Goal: Task Accomplishment & Management: Manage account settings

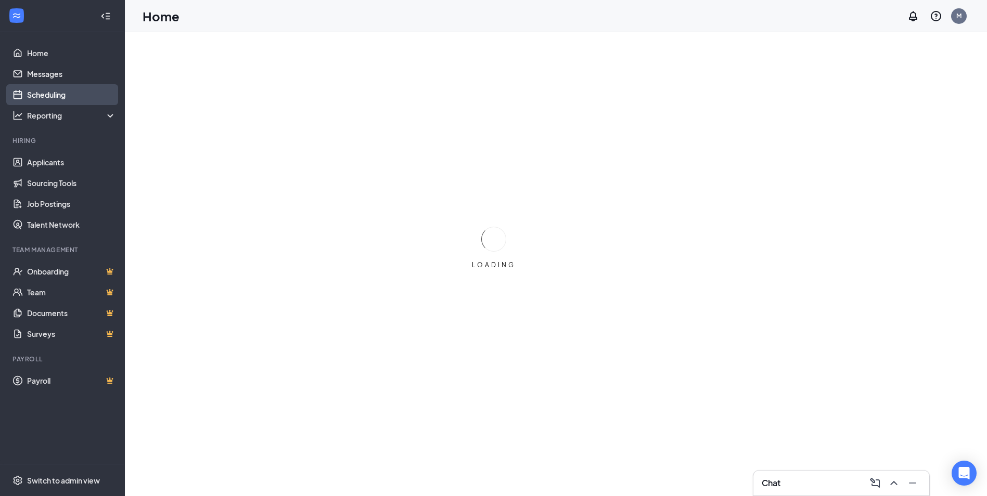
click at [45, 94] on link "Scheduling" at bounding box center [71, 94] width 89 height 21
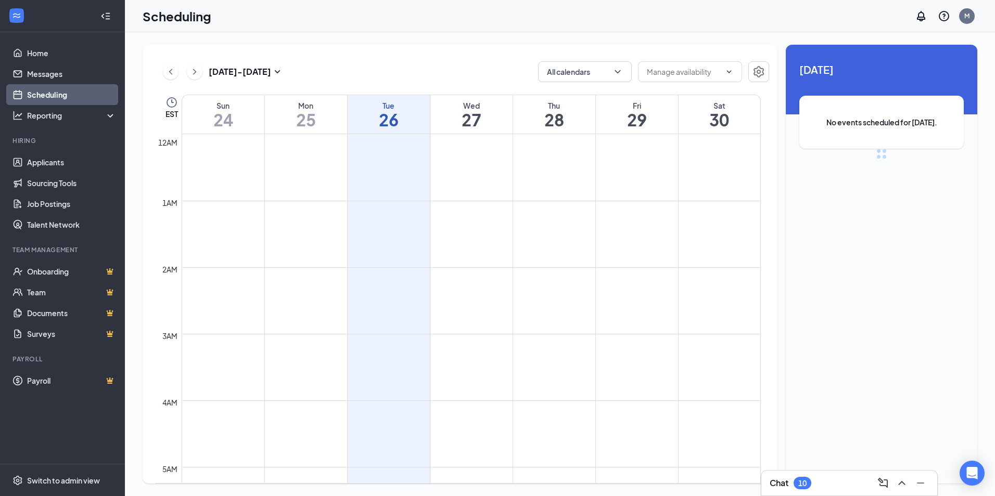
scroll to position [511, 0]
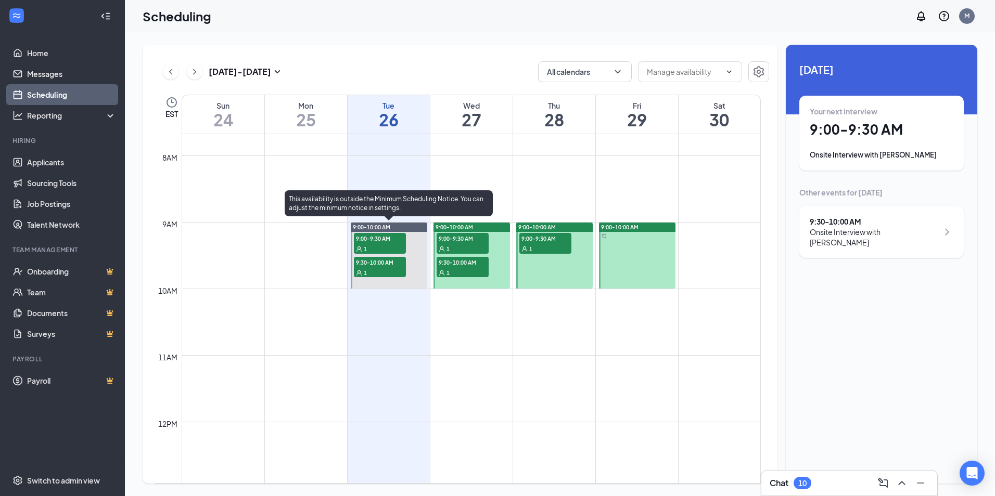
click at [373, 238] on span "9:00-9:30 AM" at bounding box center [380, 238] width 52 height 10
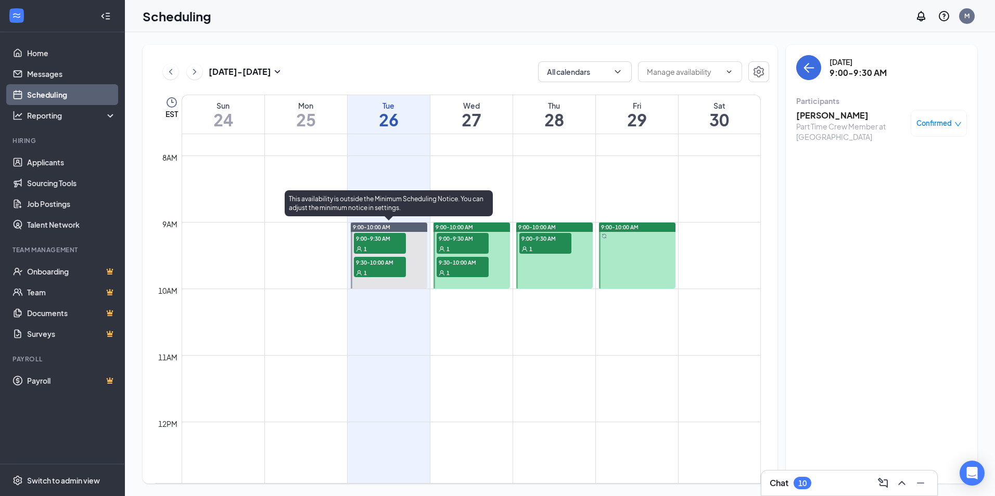
click at [386, 265] on span "9:30-10:00 AM" at bounding box center [380, 262] width 52 height 10
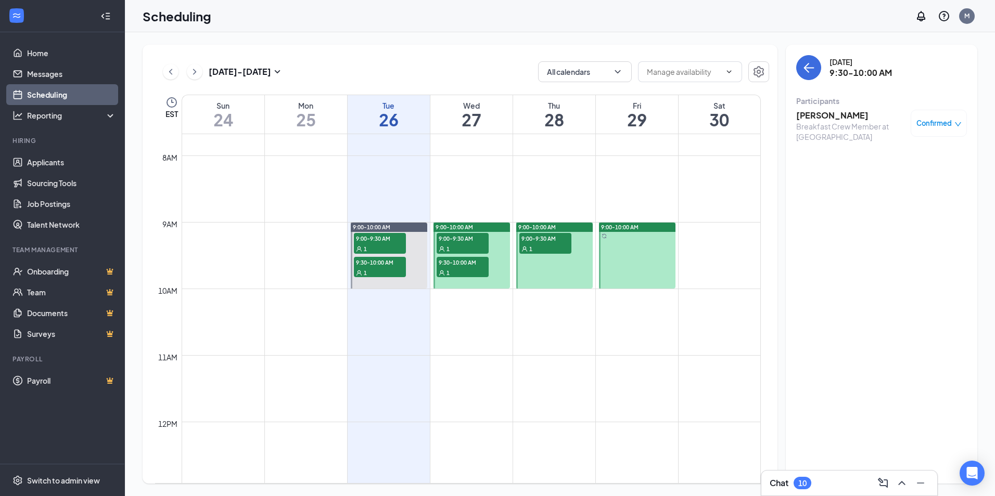
click at [454, 238] on span "9:00-9:30 AM" at bounding box center [463, 238] width 52 height 10
click at [450, 263] on span "9:30-10:00 AM" at bounding box center [463, 262] width 52 height 10
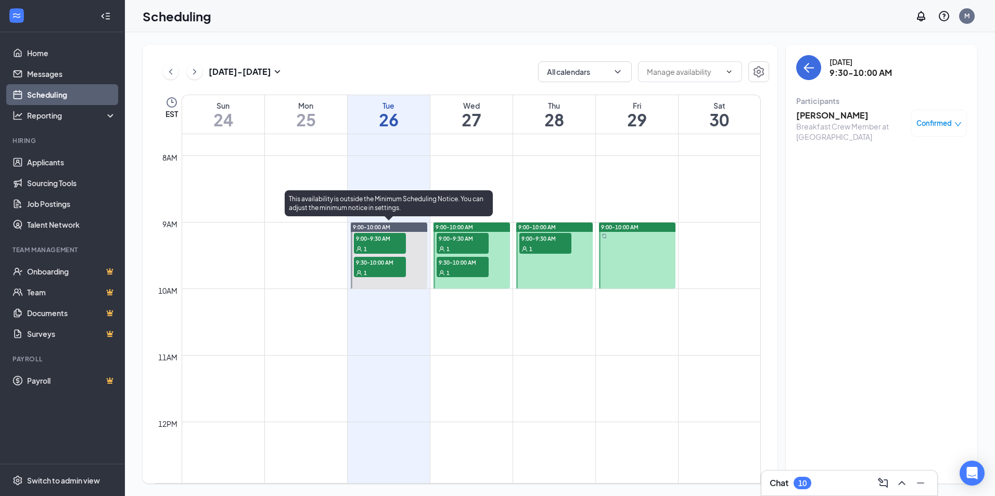
click at [390, 241] on span "9:00-9:30 AM" at bounding box center [380, 238] width 52 height 10
click at [374, 269] on div "1" at bounding box center [380, 272] width 52 height 10
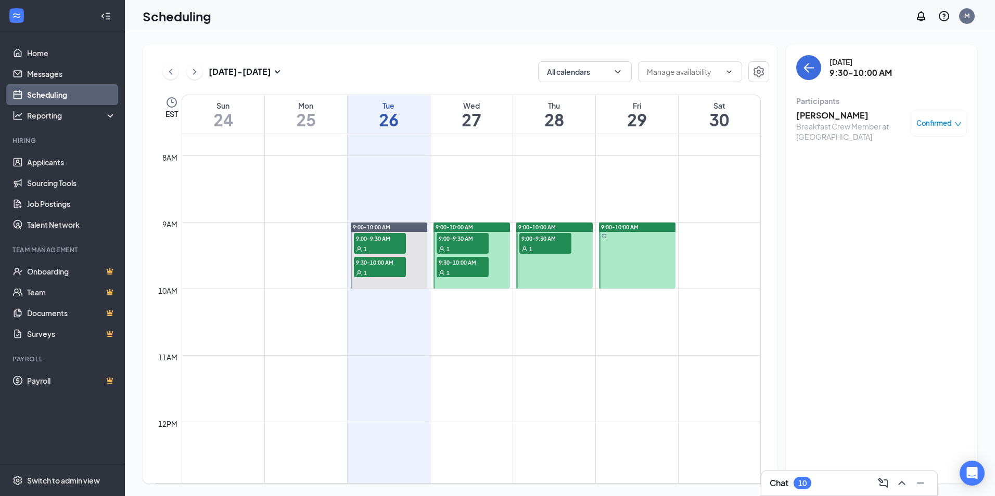
click at [469, 238] on span "9:00-9:30 AM" at bounding box center [463, 238] width 52 height 10
click at [451, 260] on span "9:30-10:00 AM" at bounding box center [463, 262] width 52 height 10
click at [537, 238] on span "9:00-9:30 AM" at bounding box center [545, 238] width 52 height 10
